Goal: Transaction & Acquisition: Purchase product/service

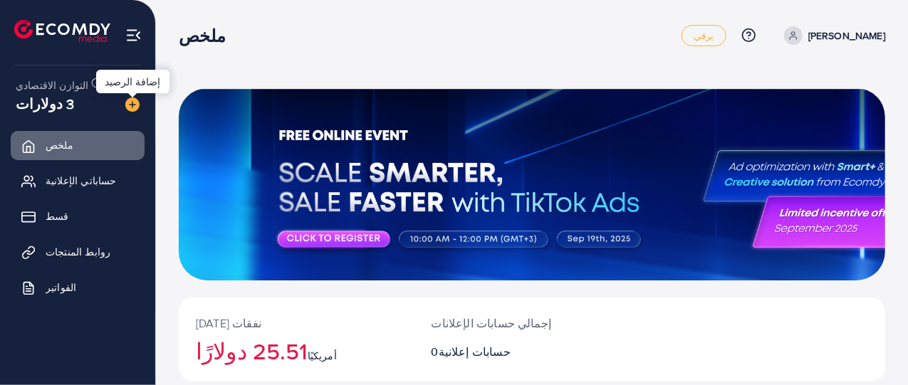
click at [133, 109] on img at bounding box center [132, 105] width 14 height 14
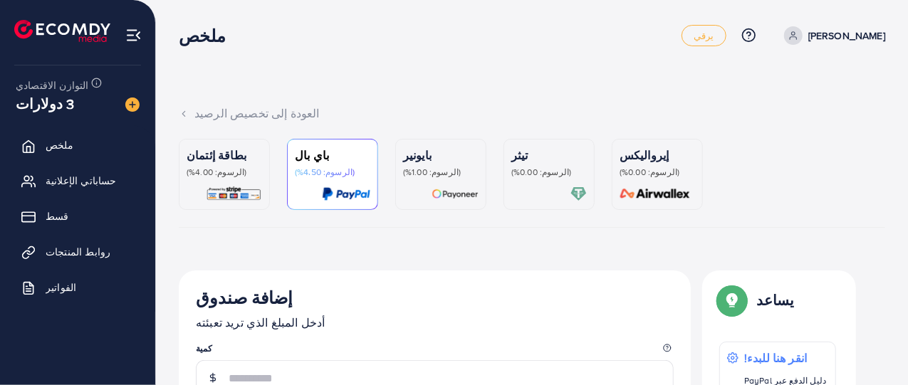
click at [248, 159] on p "بطاقة إئتمان" at bounding box center [224, 155] width 75 height 17
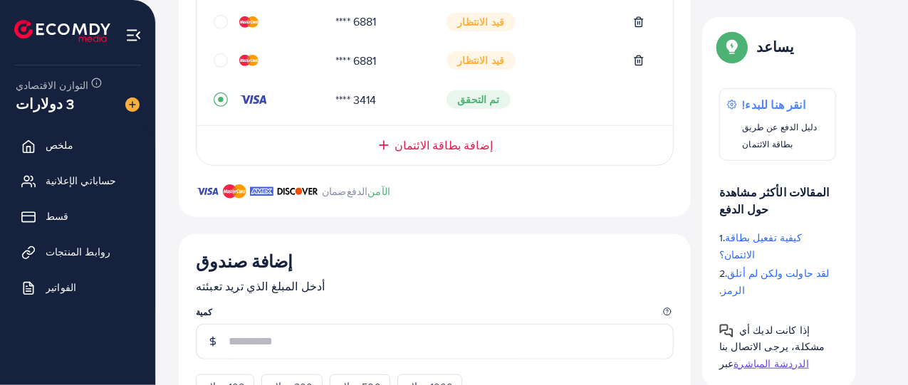
scroll to position [406, 0]
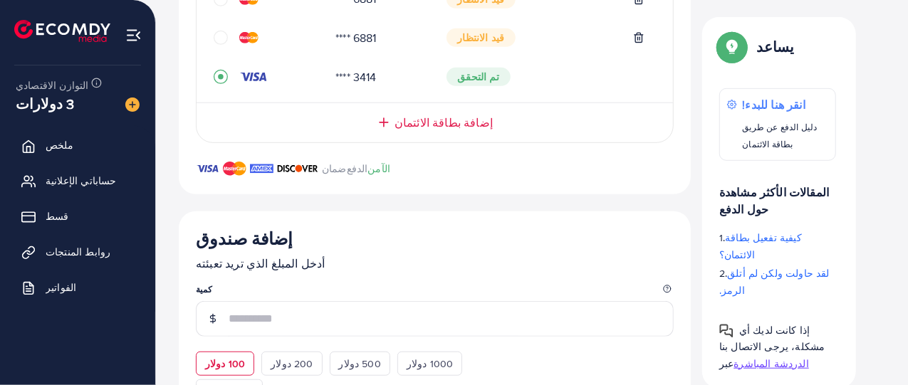
click at [229, 357] on font "100 دولار" at bounding box center [225, 364] width 40 height 14
type input "***"
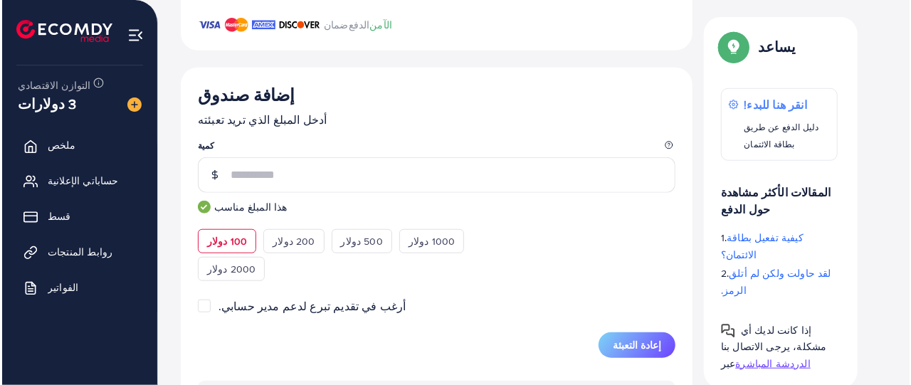
scroll to position [590, 0]
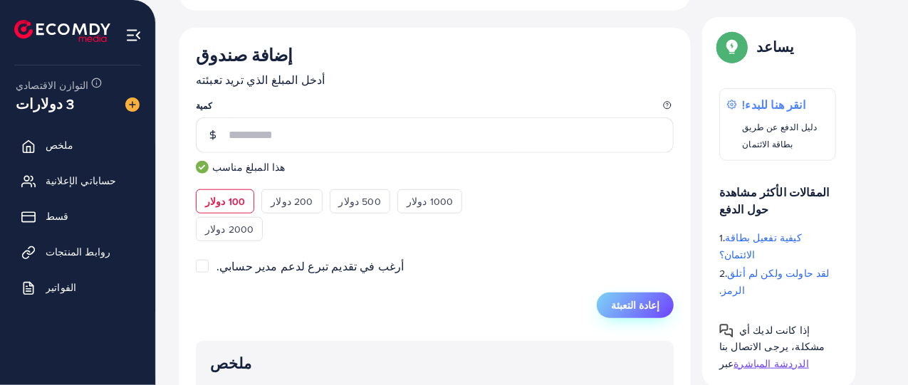
click at [662, 298] on button "إعادة التعبئة" at bounding box center [635, 306] width 77 height 26
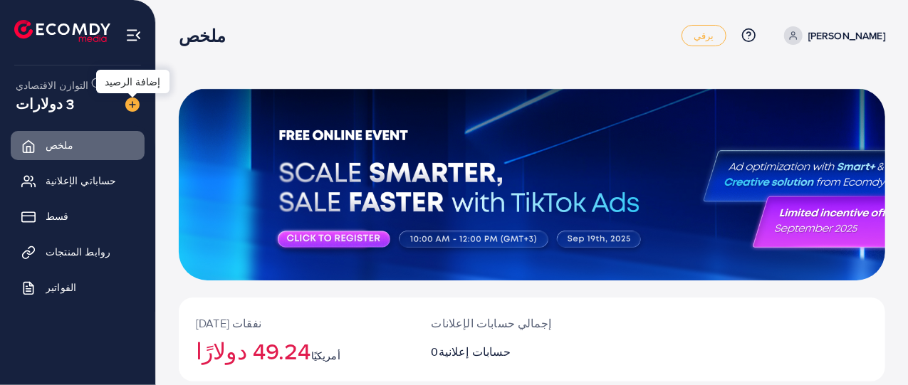
click at [135, 103] on img at bounding box center [132, 105] width 14 height 14
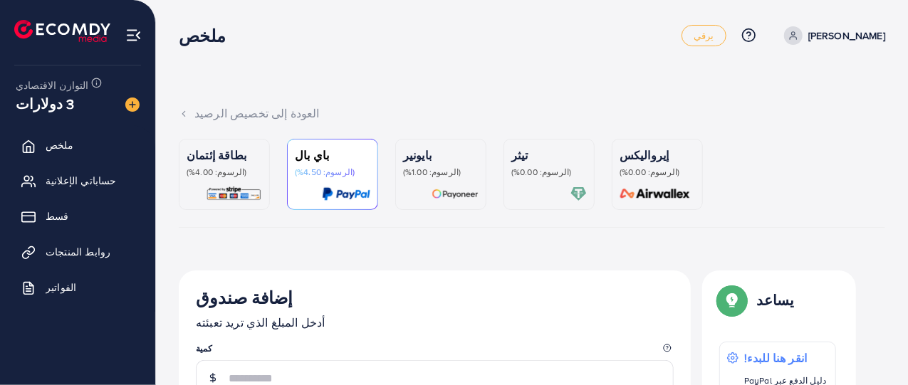
click at [232, 169] on font "(الرسوم: 4.00%)" at bounding box center [217, 172] width 60 height 12
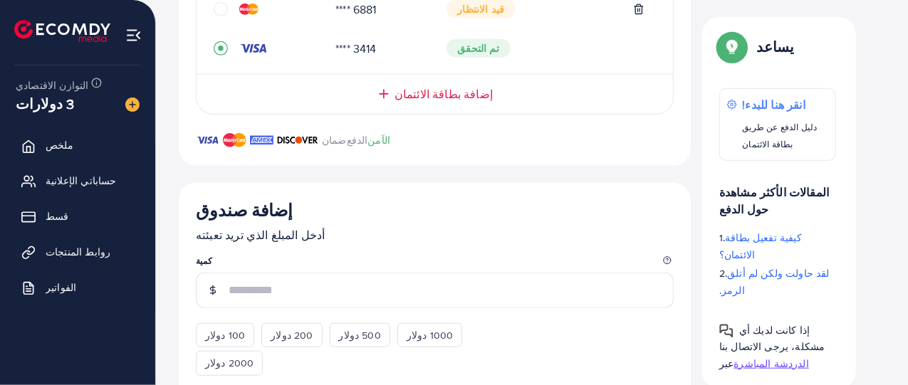
scroll to position [472, 0]
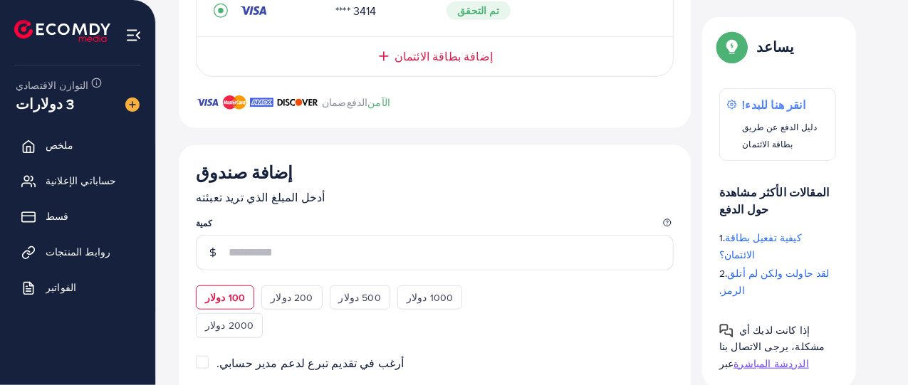
click at [229, 290] on font "100 دولار" at bounding box center [225, 297] width 40 height 14
type input "***"
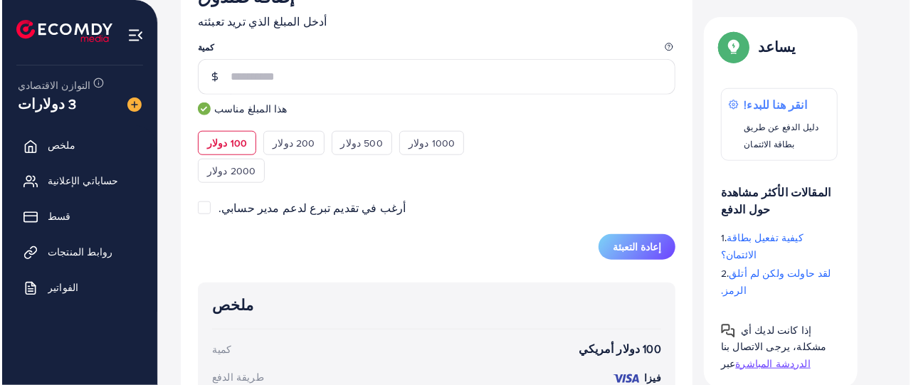
scroll to position [649, 0]
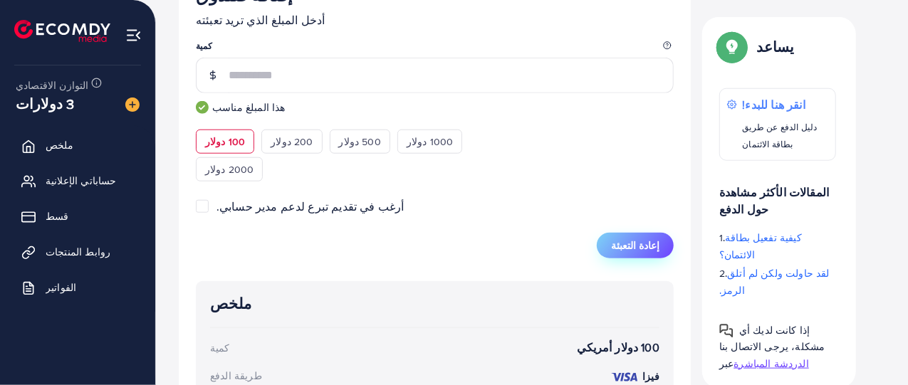
click at [649, 239] on font "إعادة التعبئة" at bounding box center [635, 246] width 48 height 14
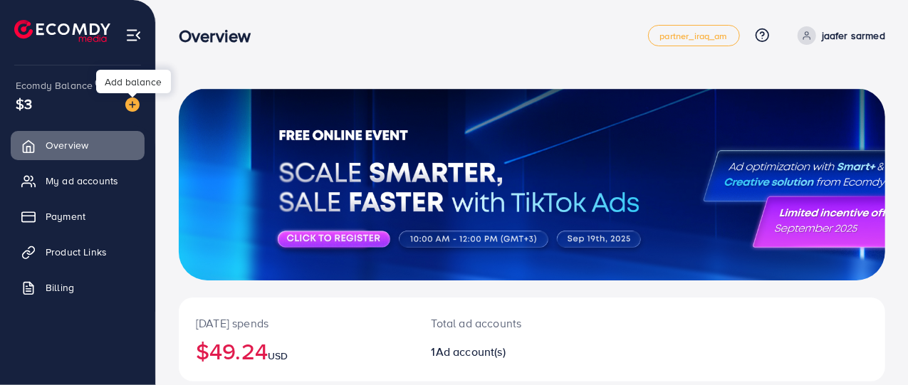
click at [137, 102] on img at bounding box center [132, 105] width 14 height 14
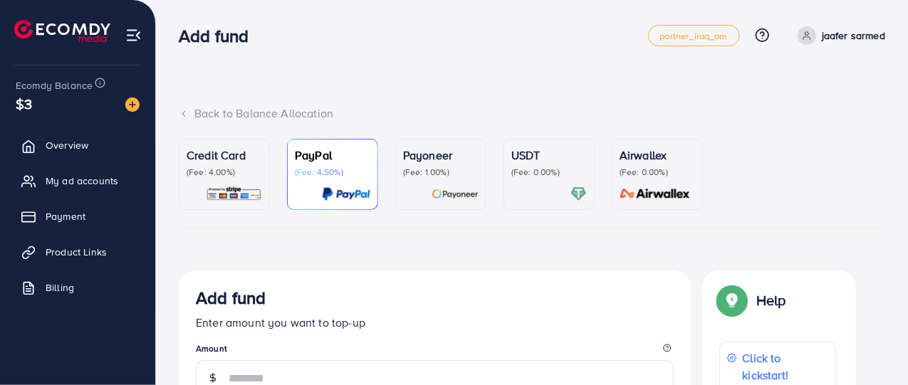
click at [232, 152] on p "Credit Card" at bounding box center [224, 155] width 75 height 17
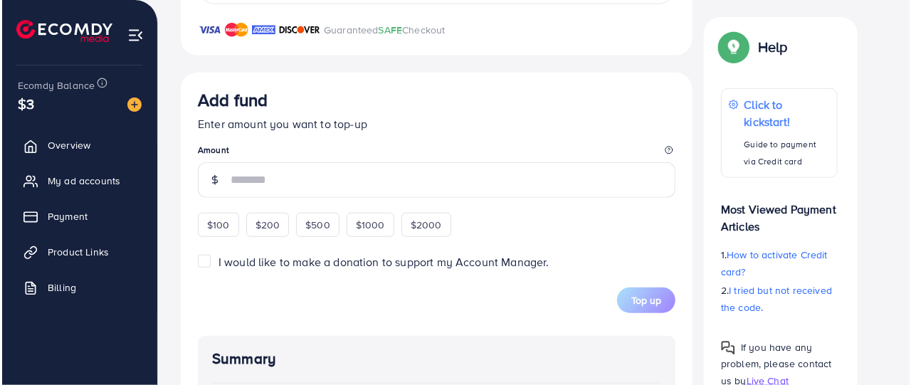
scroll to position [534, 0]
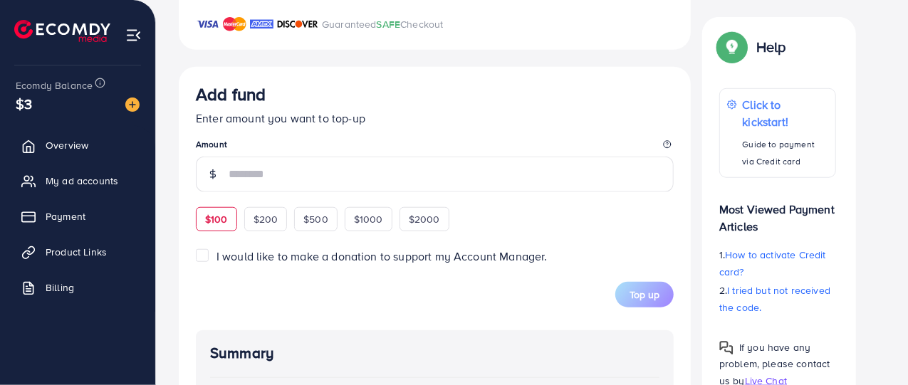
click at [224, 216] on span "$100" at bounding box center [216, 219] width 23 height 14
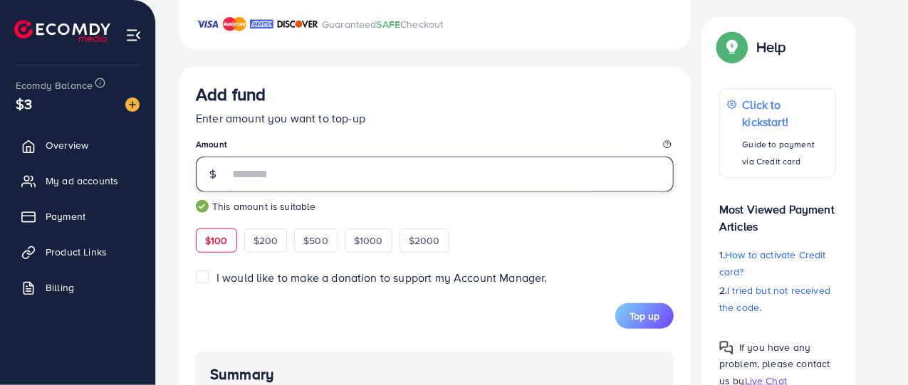
click at [327, 174] on input "number" at bounding box center [451, 175] width 445 height 36
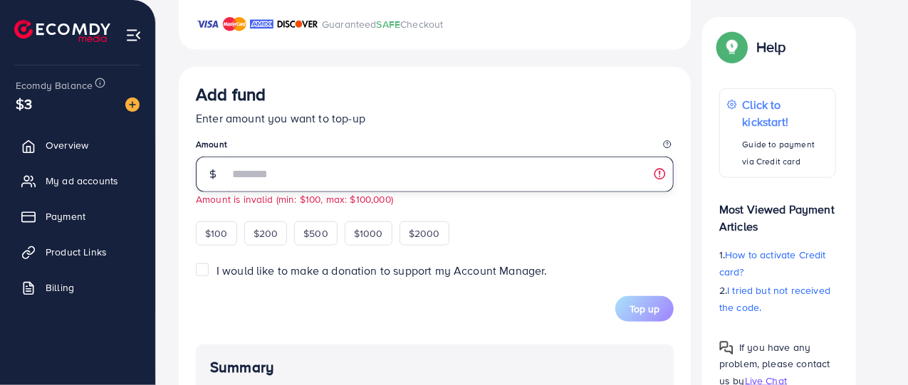
type input "*"
type input "***"
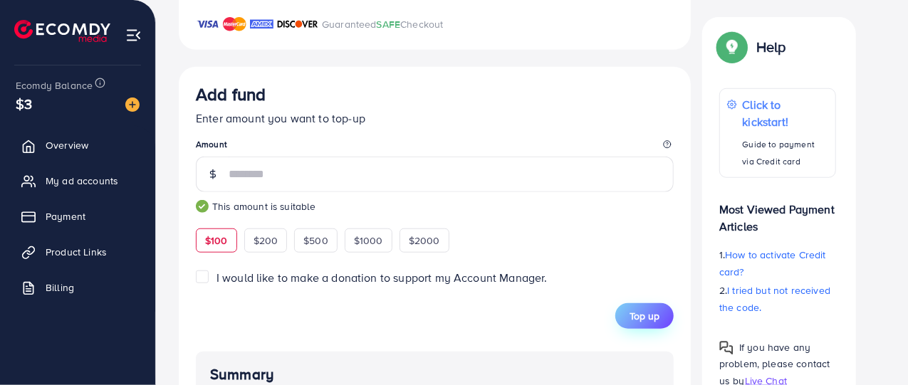
click at [655, 319] on span "Top up" at bounding box center [644, 316] width 30 height 14
